Goal: Task Accomplishment & Management: Manage account settings

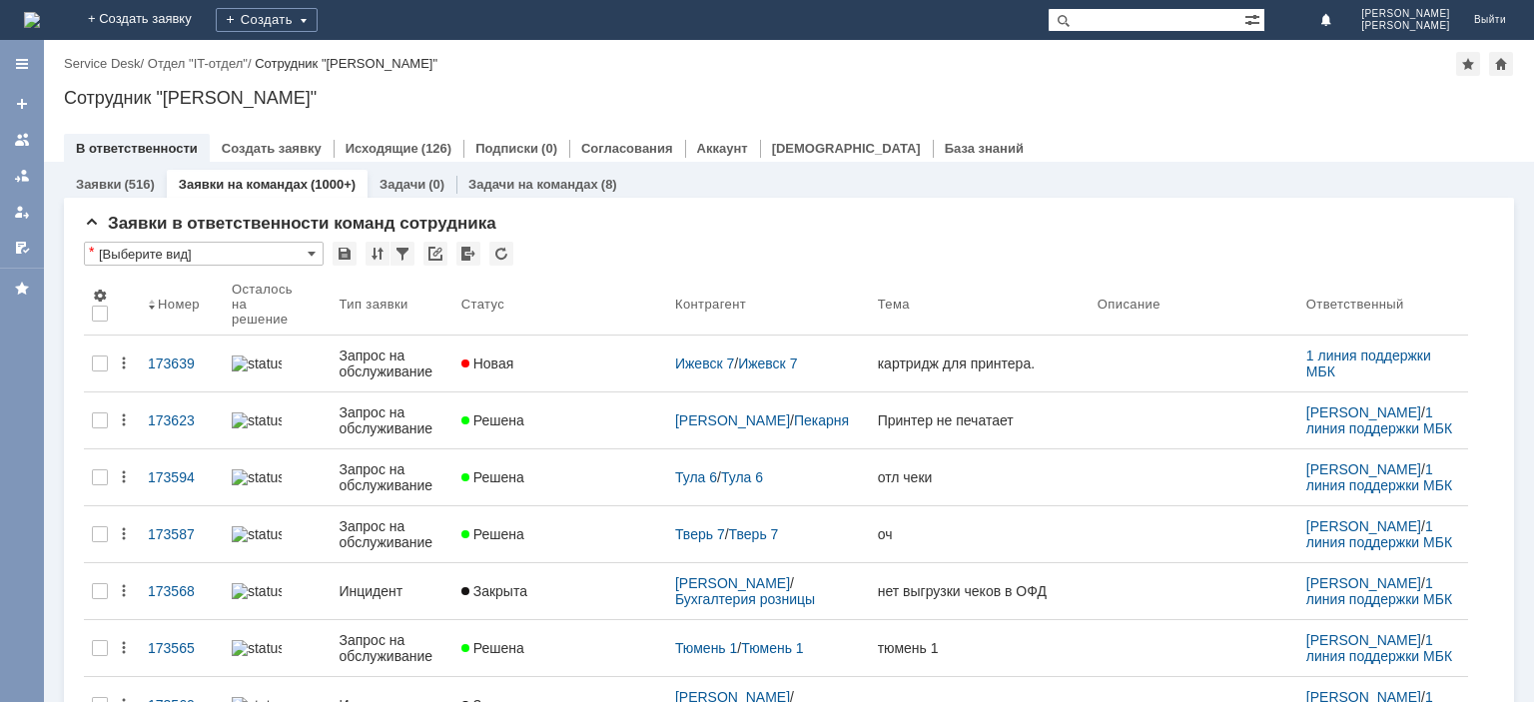
click at [1145, 22] on input "text" at bounding box center [1145, 20] width 197 height 24
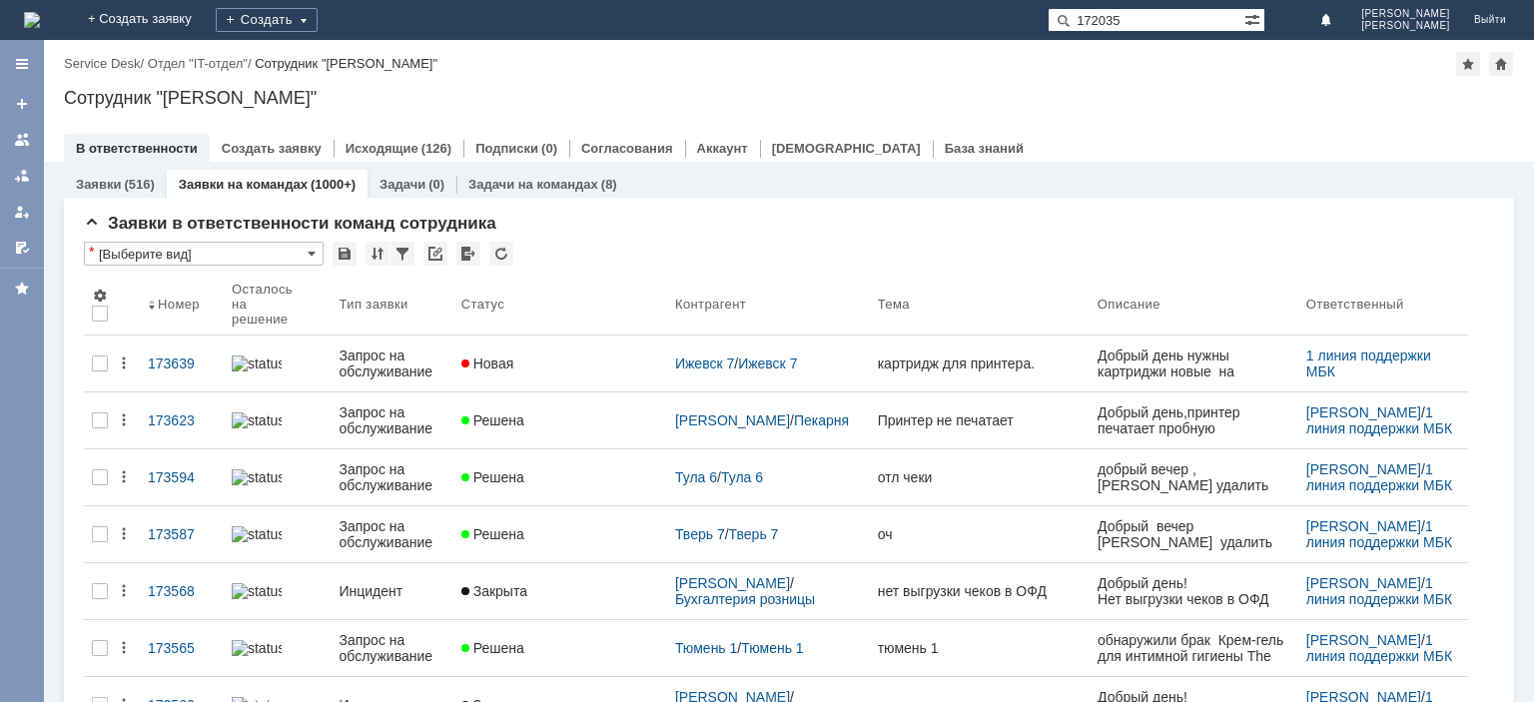
type input "172035"
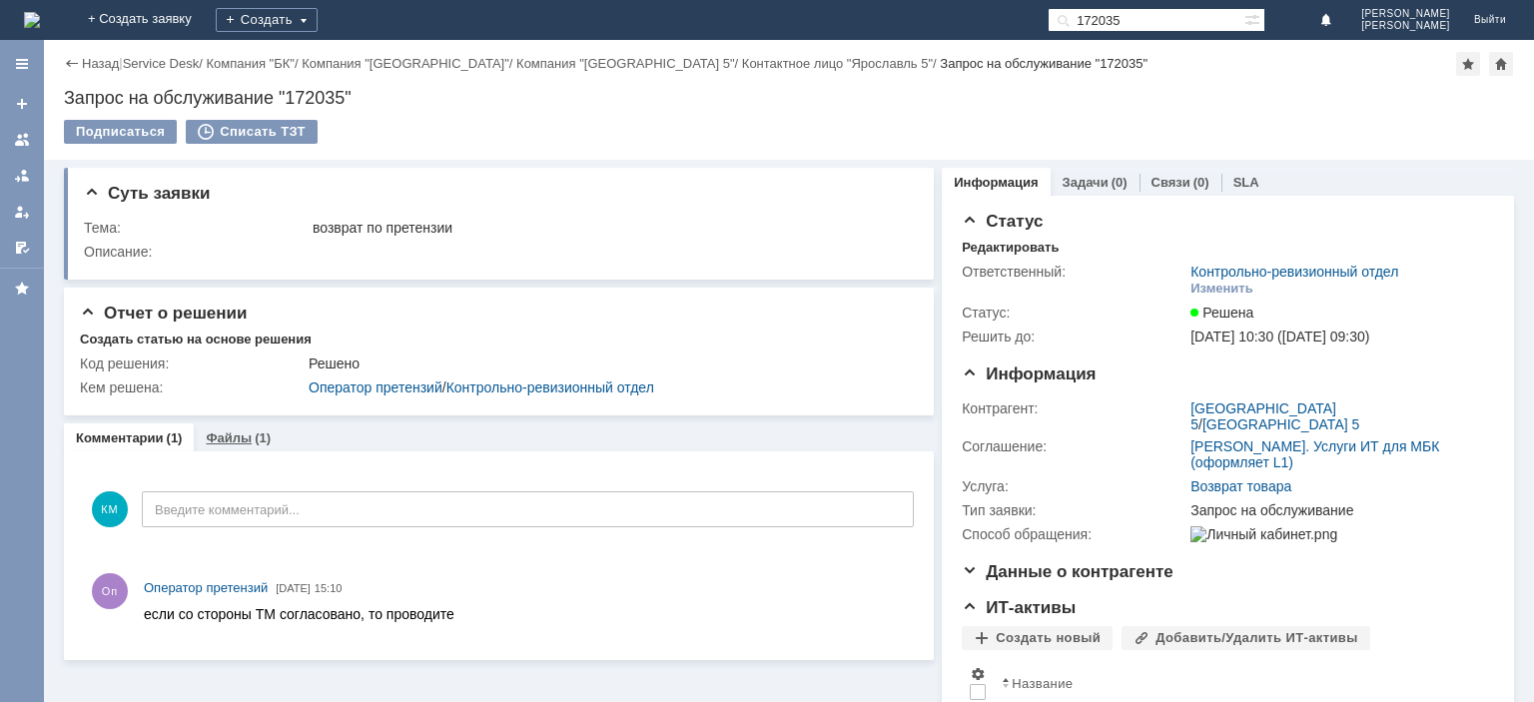
click at [250, 436] on div "Файлы (1)" at bounding box center [238, 437] width 65 height 13
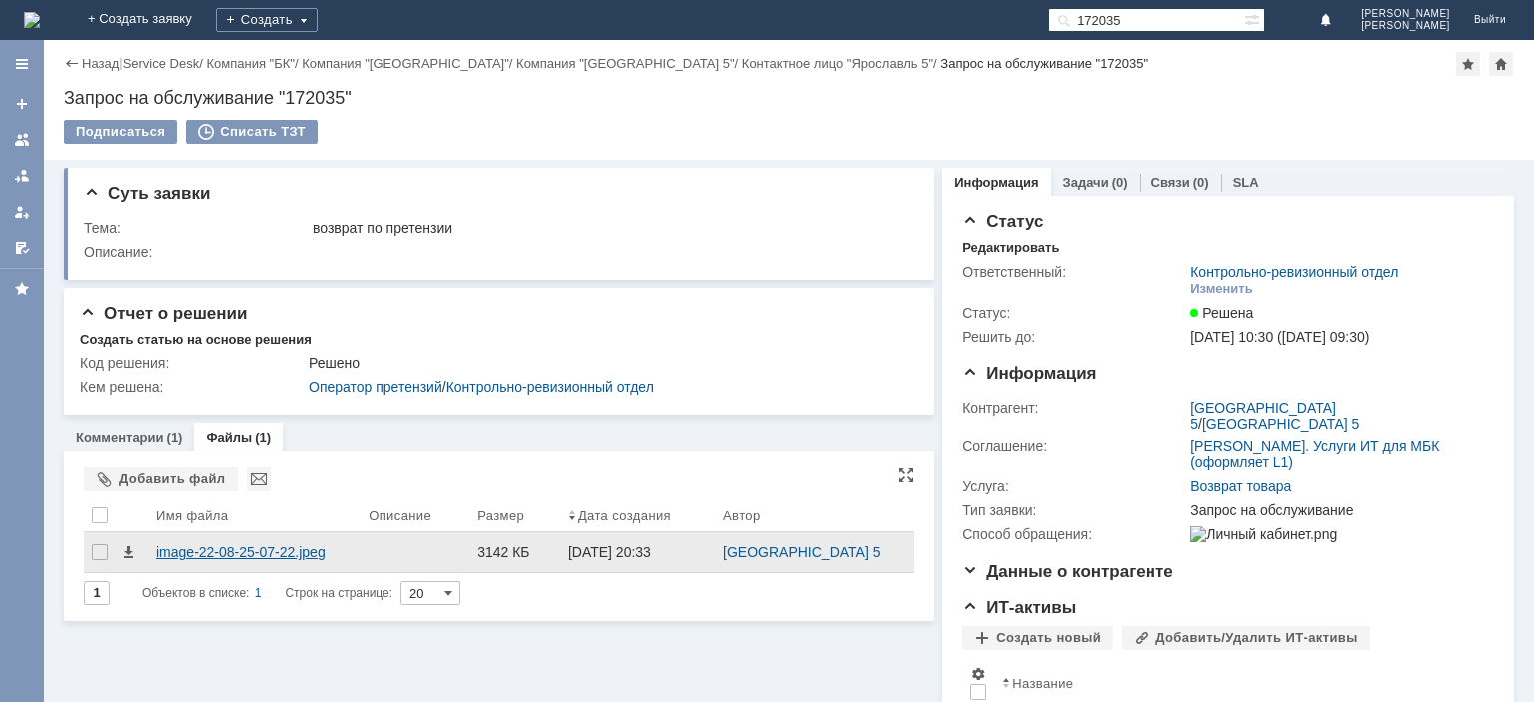
click at [206, 537] on div "image-22-08-25-07-22.jpeg" at bounding box center [254, 552] width 213 height 40
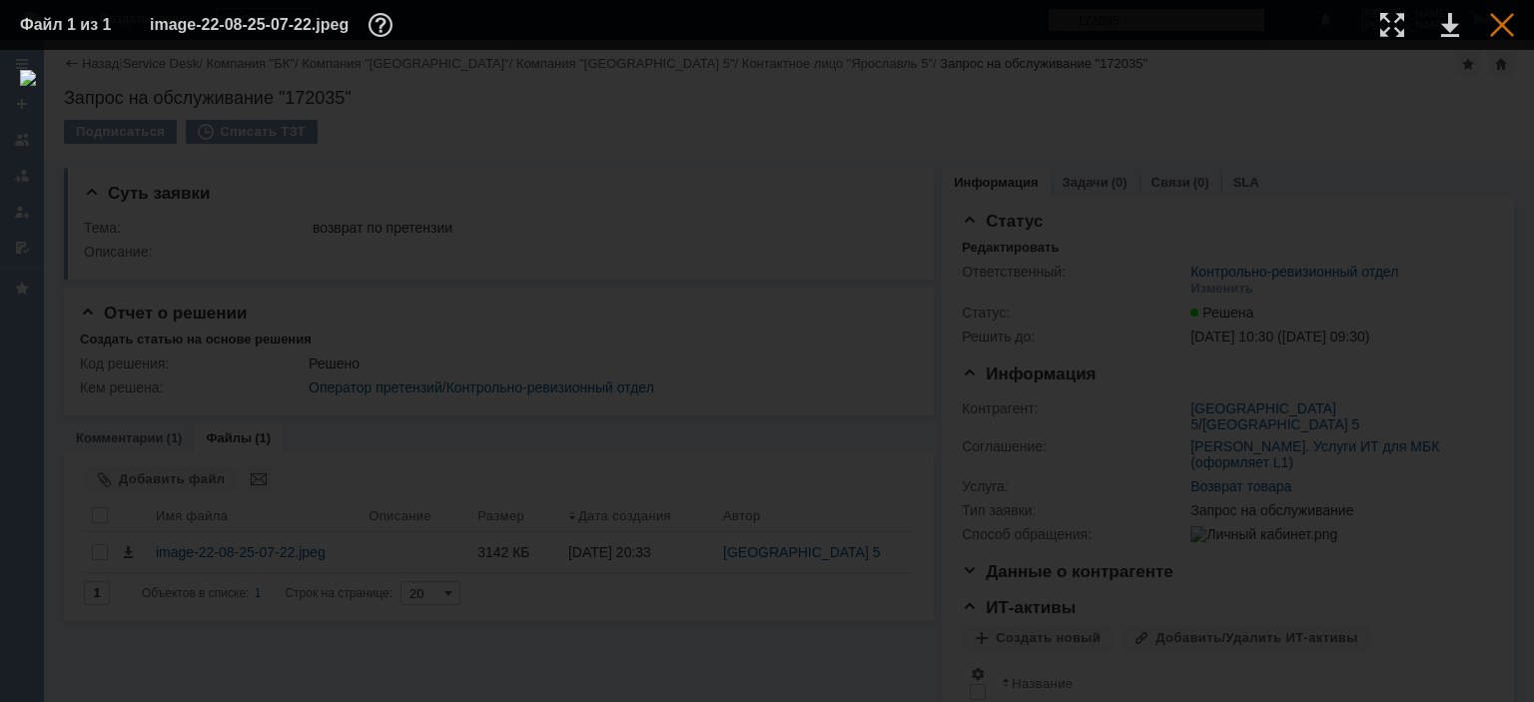
click at [1496, 26] on div at bounding box center [1502, 25] width 24 height 24
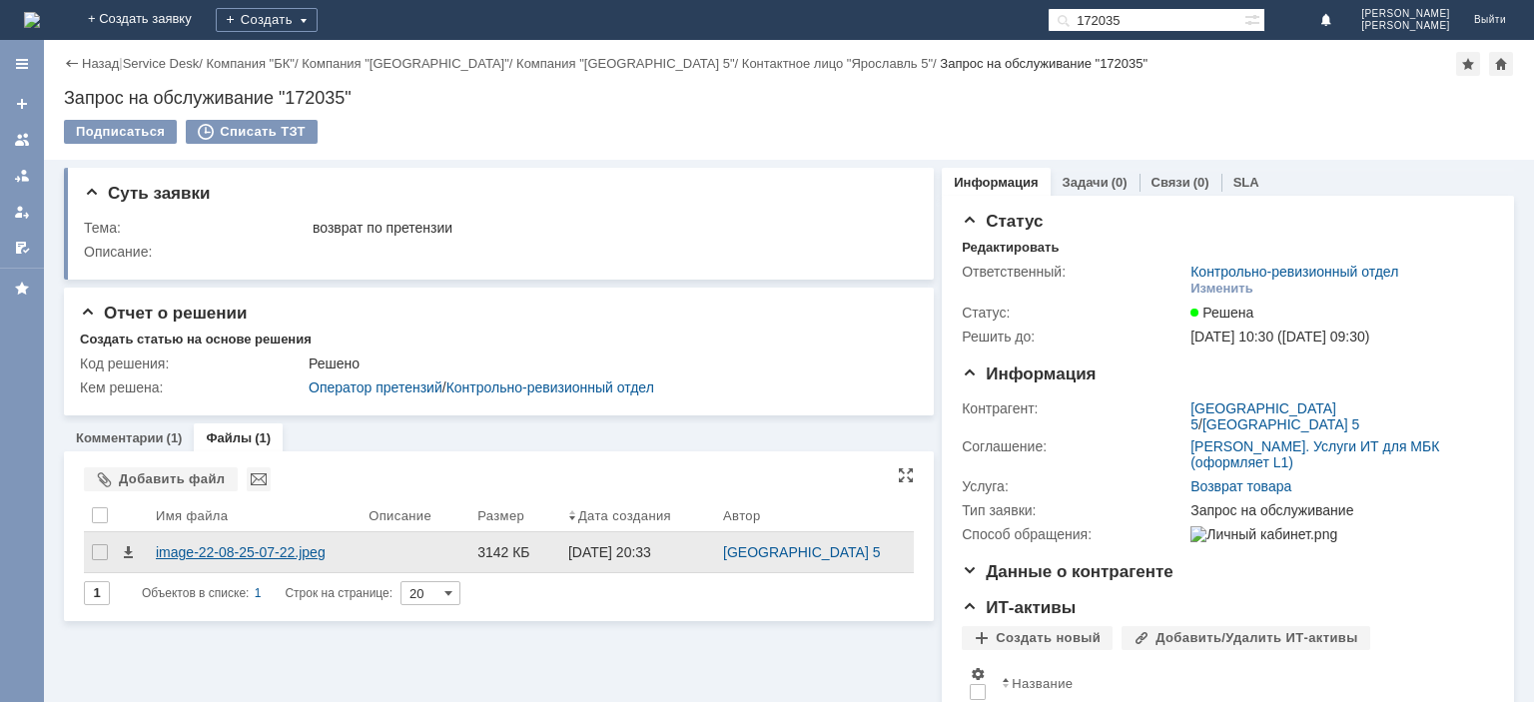
click at [284, 549] on div "image-22-08-25-07-22.jpeg" at bounding box center [254, 552] width 197 height 16
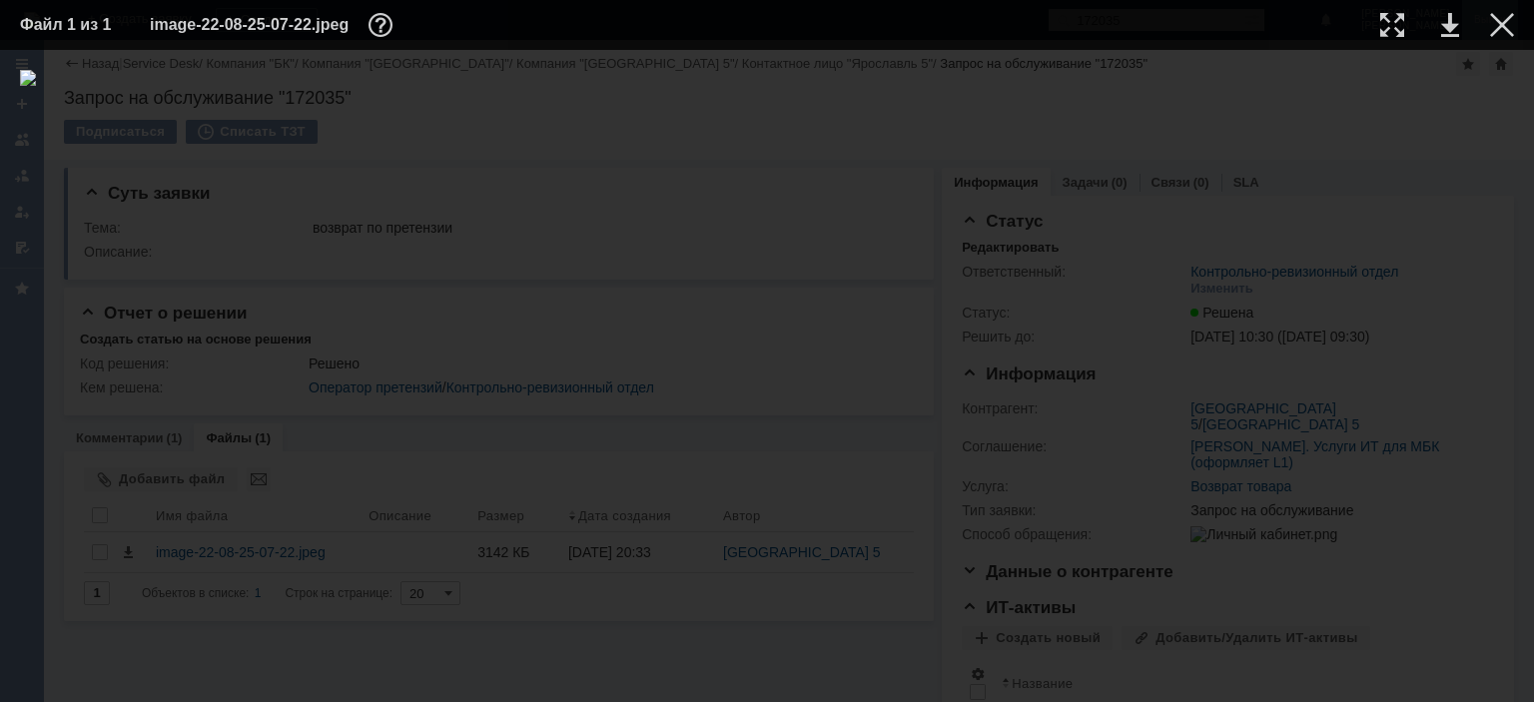
click at [1505, 26] on div at bounding box center [1502, 25] width 24 height 24
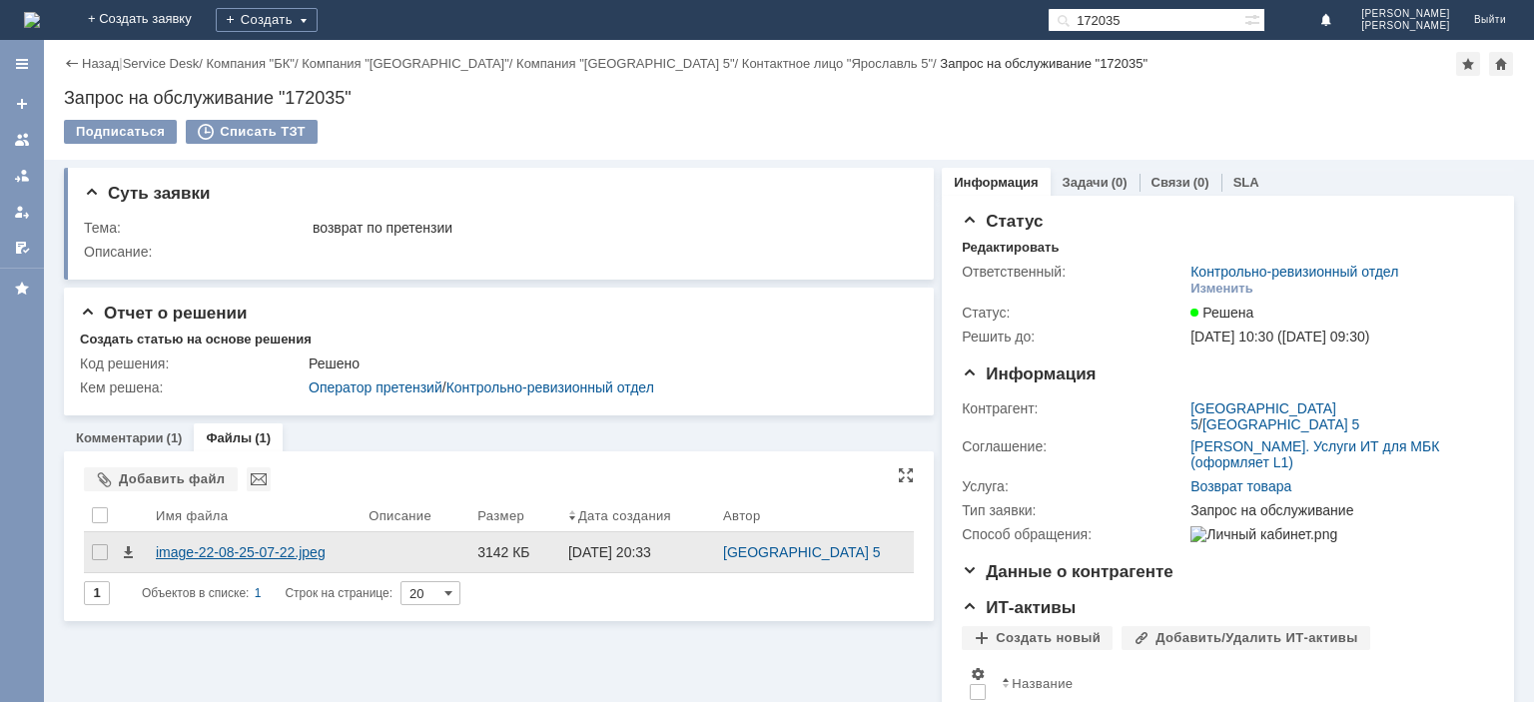
click at [245, 548] on div "image-22-08-25-07-22.jpeg" at bounding box center [254, 552] width 197 height 16
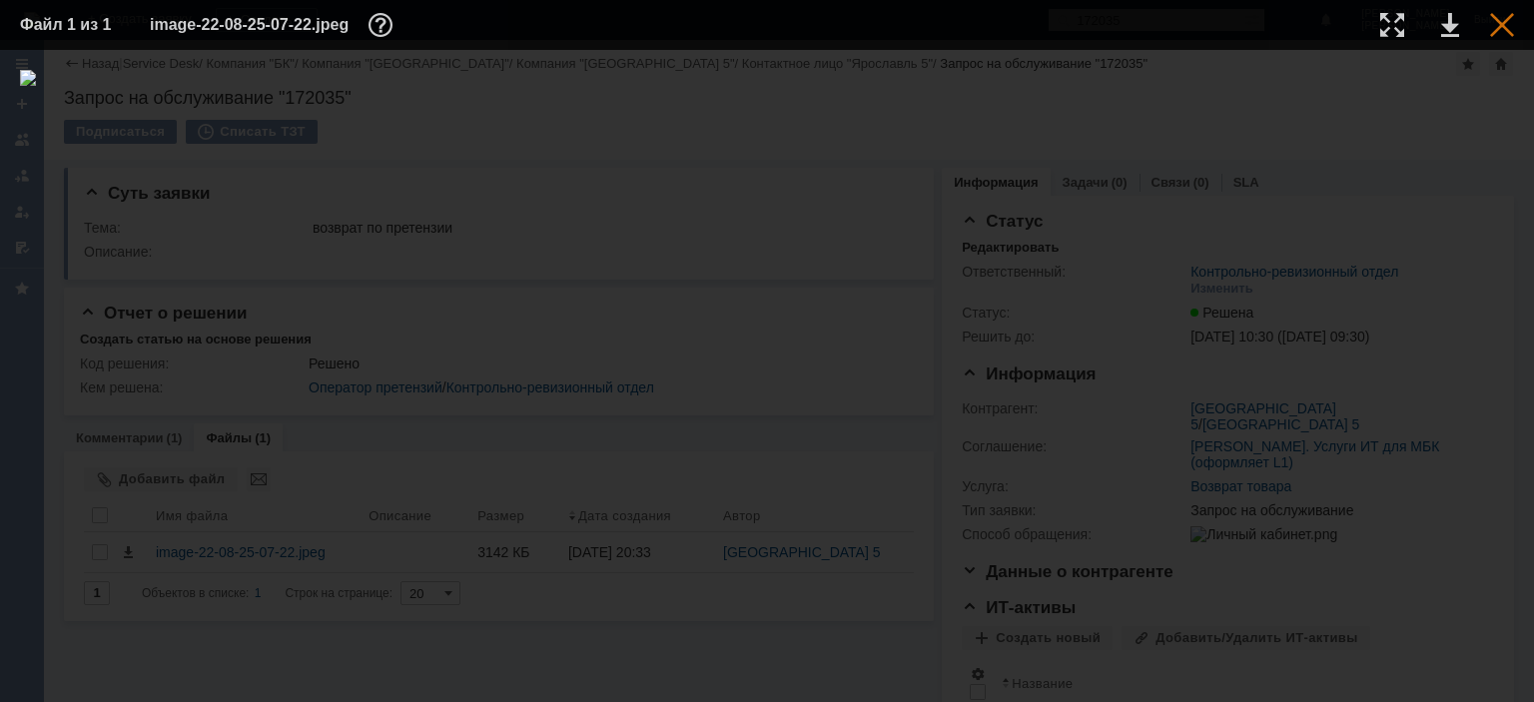
click at [1504, 20] on div at bounding box center [1502, 25] width 24 height 24
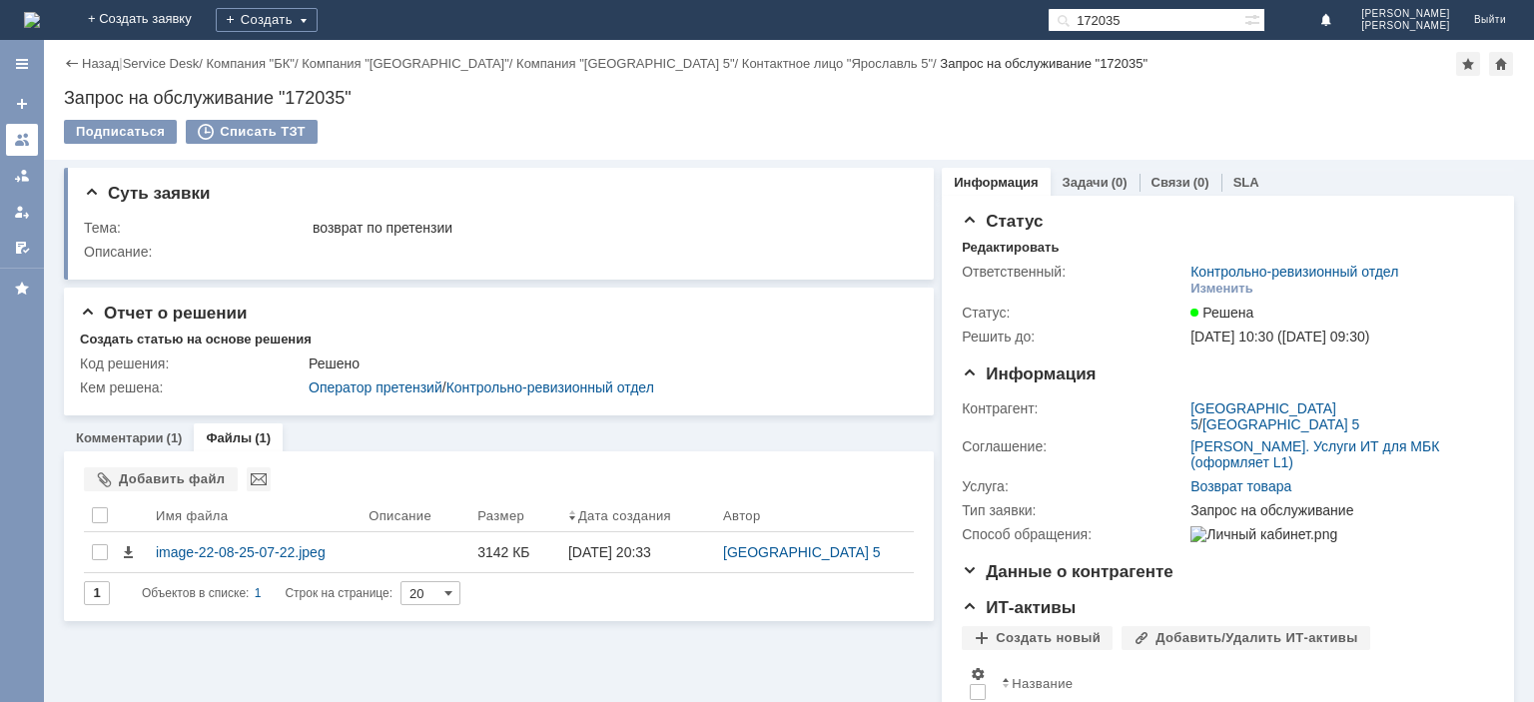
click at [26, 147] on div at bounding box center [22, 140] width 16 height 16
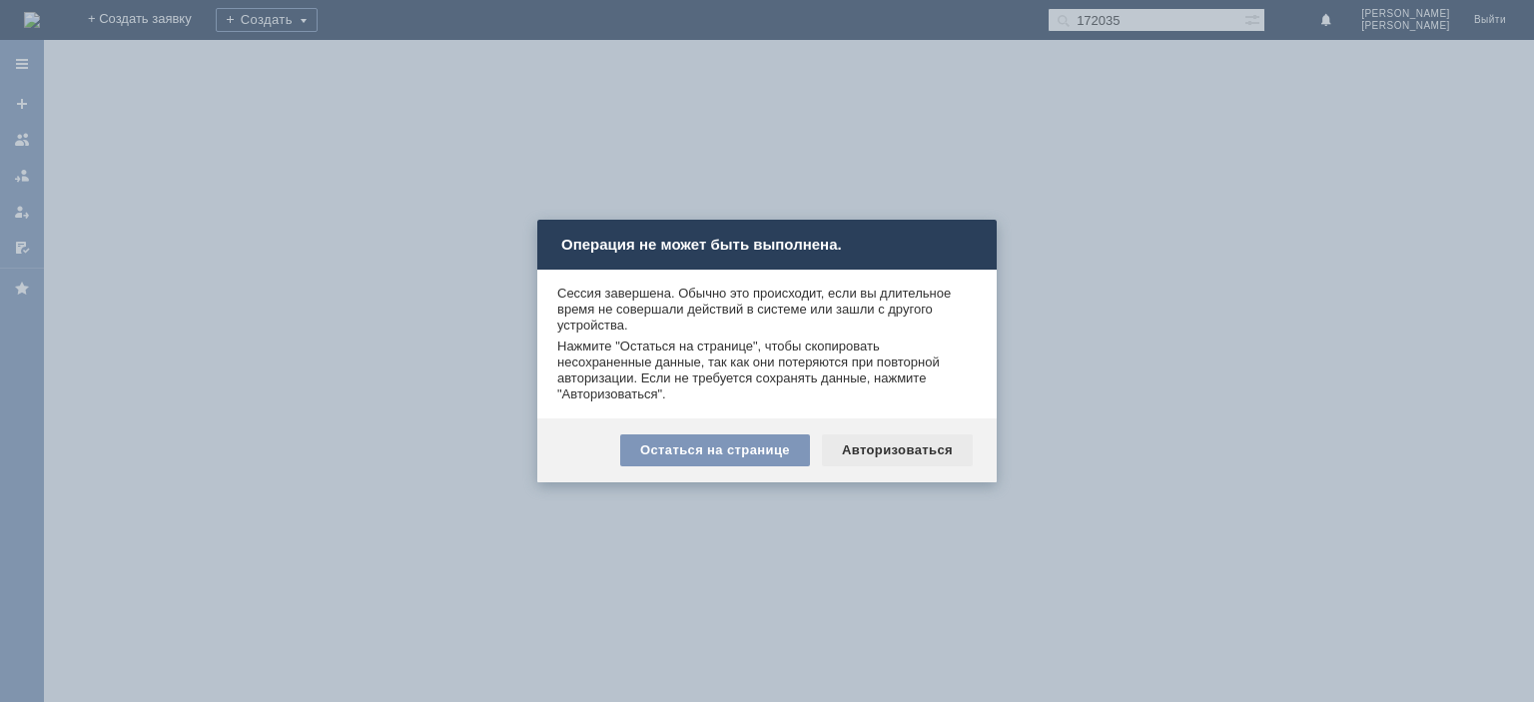
click at [895, 439] on div "Авторизоваться" at bounding box center [897, 450] width 151 height 32
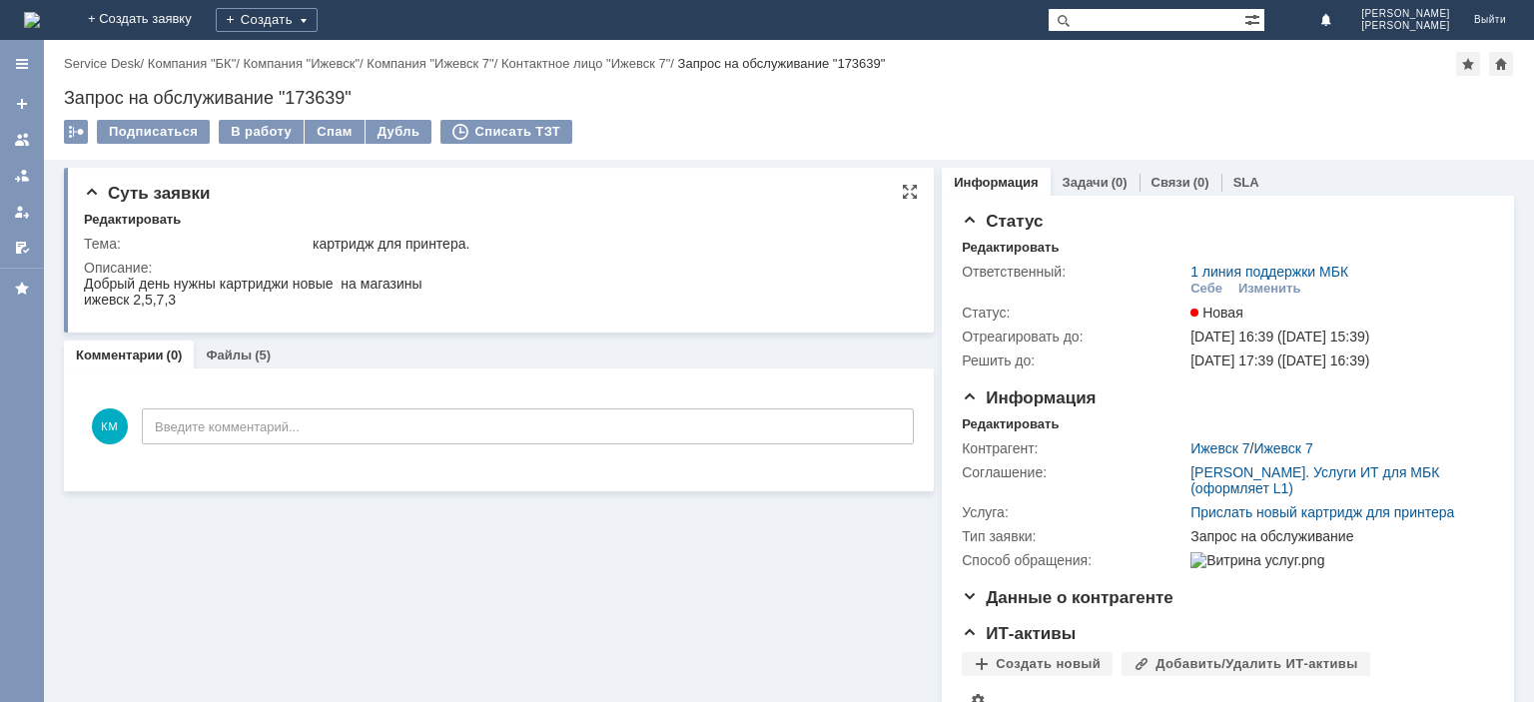
click at [558, 222] on div "Редактировать" at bounding box center [501, 221] width 834 height 18
click at [1272, 288] on div "Изменить" at bounding box center [1269, 289] width 63 height 16
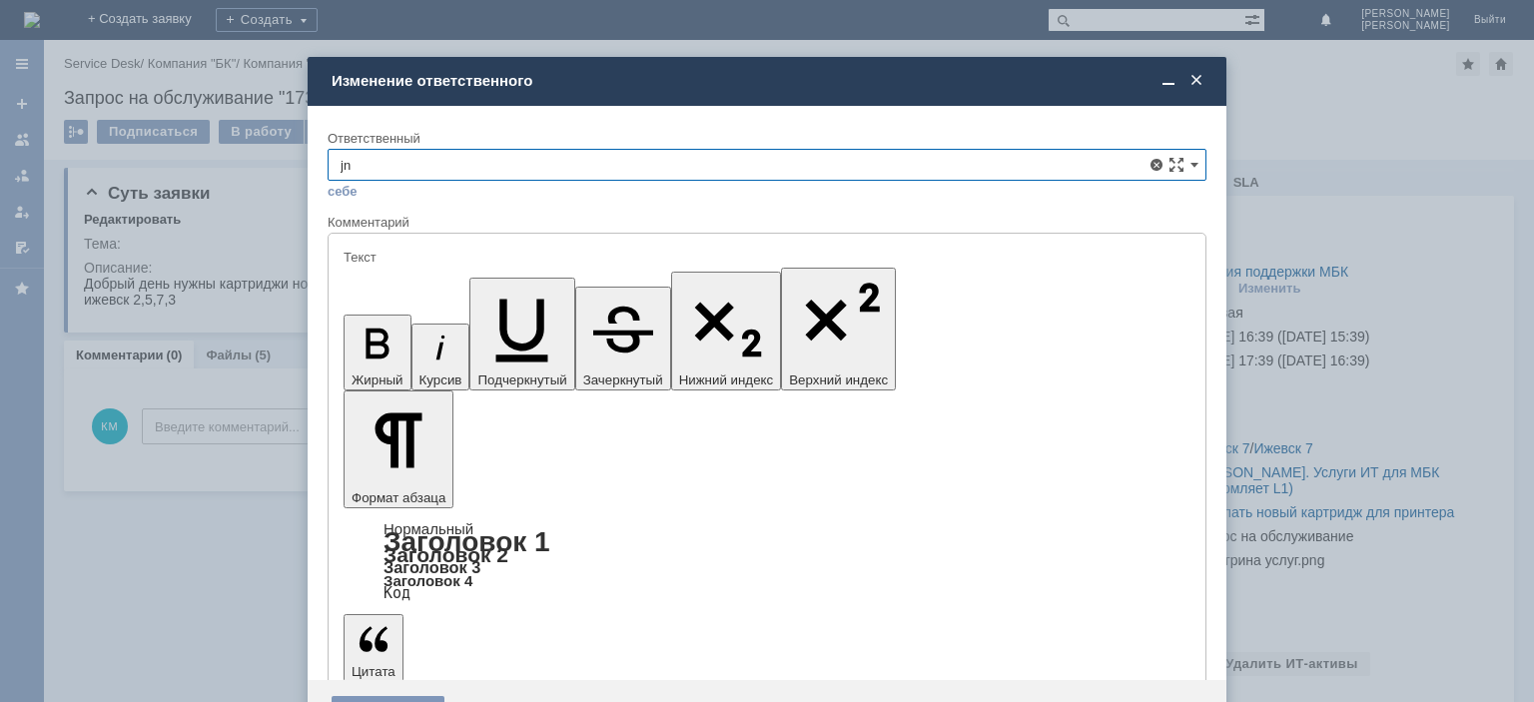
type input "j"
click at [549, 341] on span "Отдел ИТ" at bounding box center [766, 343] width 853 height 16
type input "Отдел ИТ"
click at [393, 696] on div "Сохранить" at bounding box center [387, 712] width 113 height 32
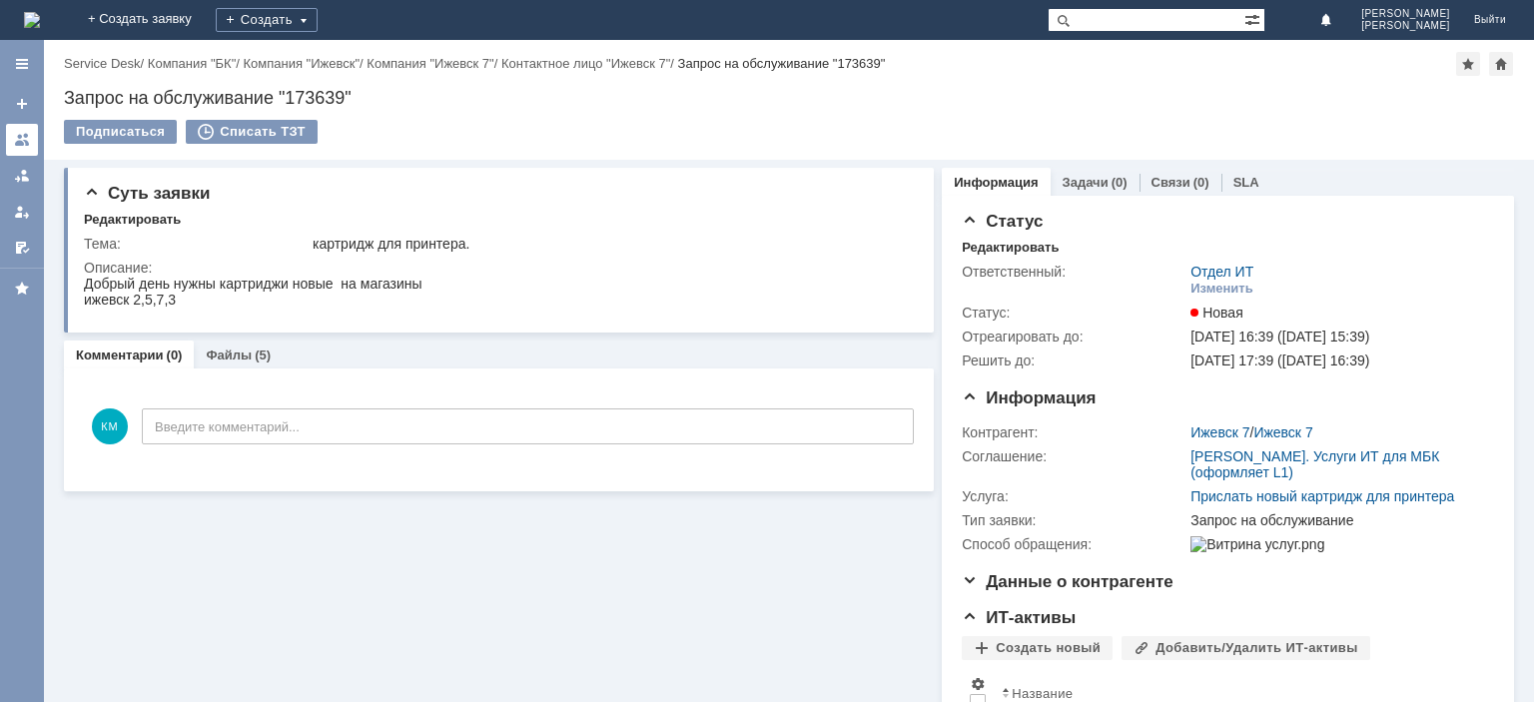
click at [31, 136] on link at bounding box center [22, 140] width 32 height 32
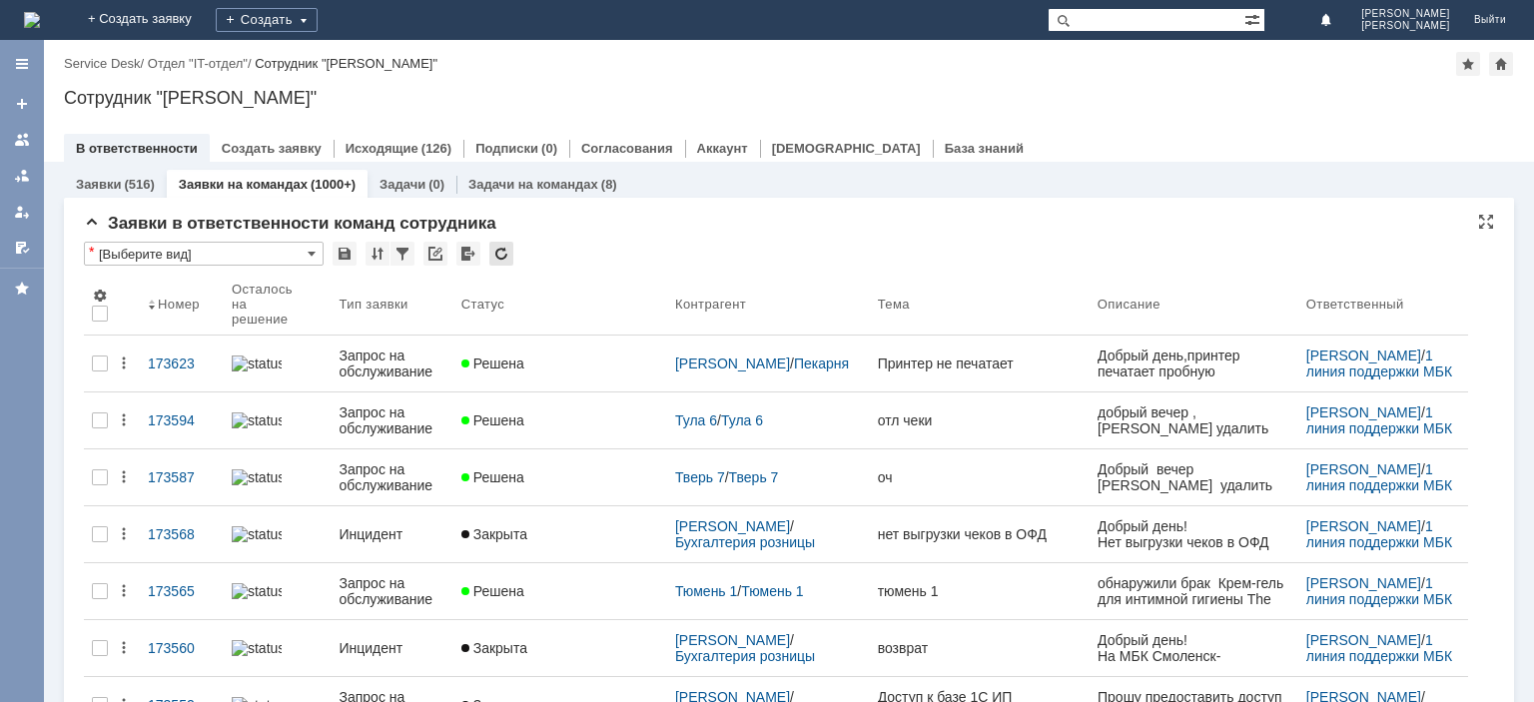
click at [506, 258] on div at bounding box center [501, 254] width 24 height 24
